Goal: Information Seeking & Learning: Learn about a topic

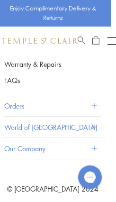
scroll to position [2191, 5]
click at [59, 118] on button "World of [GEOGRAPHIC_DATA]" at bounding box center [51, 127] width 95 height 21
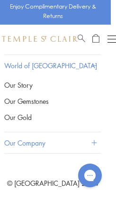
scroll to position [2126, 5]
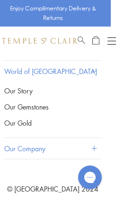
click at [6, 118] on link "Our Gold" at bounding box center [51, 123] width 95 height 10
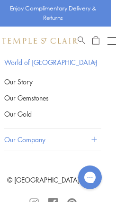
click at [4, 93] on link "Our Gemstones" at bounding box center [51, 98] width 95 height 10
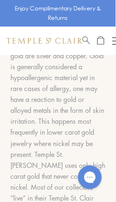
scroll to position [1369, 0]
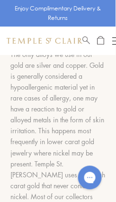
click at [8, 95] on div at bounding box center [58, 103] width 124 height 552
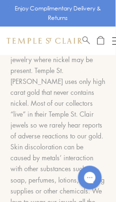
scroll to position [1458, 0]
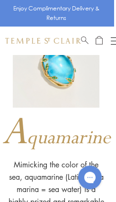
scroll to position [753, 2]
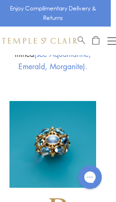
scroll to position [1883, 5]
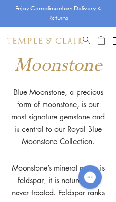
scroll to position [2080, 0]
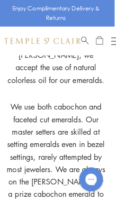
scroll to position [4001, 3]
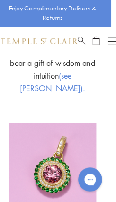
scroll to position [4243, 5]
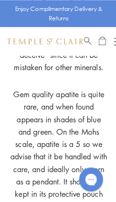
scroll to position [311, 0]
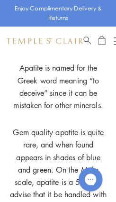
scroll to position [245, 0]
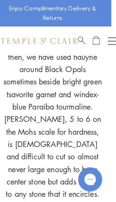
scroll to position [5491, 5]
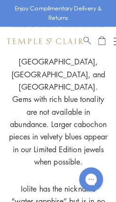
scroll to position [6126, 0]
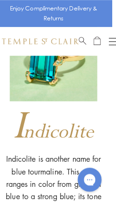
scroll to position [6416, 4]
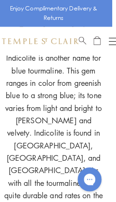
scroll to position [6509, 4]
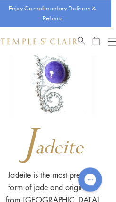
scroll to position [6907, 5]
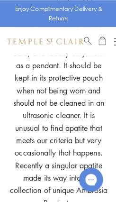
scroll to position [527, 0]
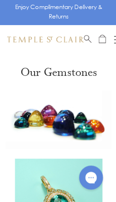
scroll to position [7, 5]
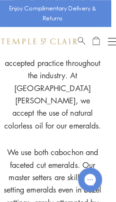
scroll to position [3955, 5]
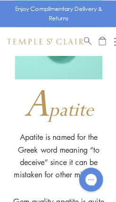
scroll to position [210, 0]
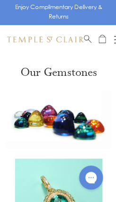
scroll to position [28, 0]
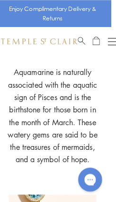
scroll to position [1350, 5]
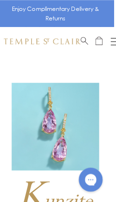
scroll to position [7407, 3]
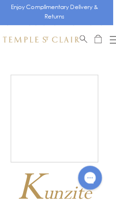
scroll to position [7417, 2]
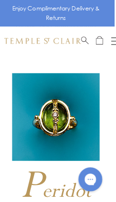
scroll to position [9593, 2]
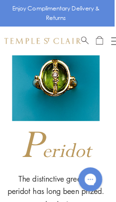
scroll to position [9635, 2]
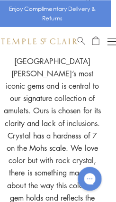
scroll to position [10992, 5]
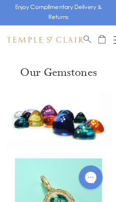
scroll to position [29, 0]
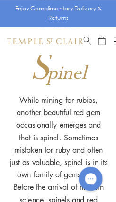
scroll to position [14260, 0]
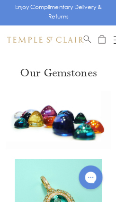
click at [53, 185] on img at bounding box center [58, 202] width 87 height 87
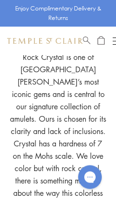
scroll to position [10988, 0]
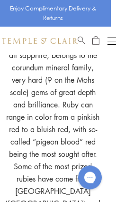
scroll to position [11894, 5]
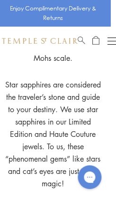
scroll to position [13766, 5]
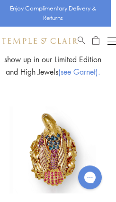
scroll to position [14117, 4]
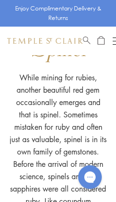
scroll to position [14292, 0]
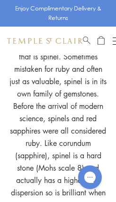
scroll to position [14349, 0]
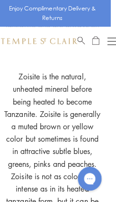
scroll to position [15231, 5]
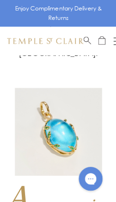
scroll to position [880, 0]
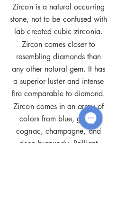
scroll to position [18140, 0]
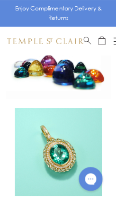
scroll to position [147, 0]
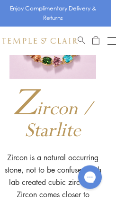
scroll to position [18020, 5]
